Goal: Browse casually

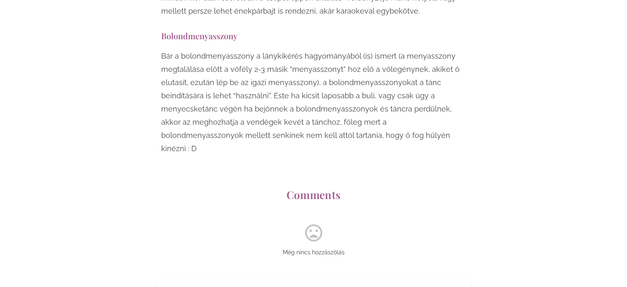
scroll to position [6431, 0]
